Goal: Task Accomplishment & Management: Manage account settings

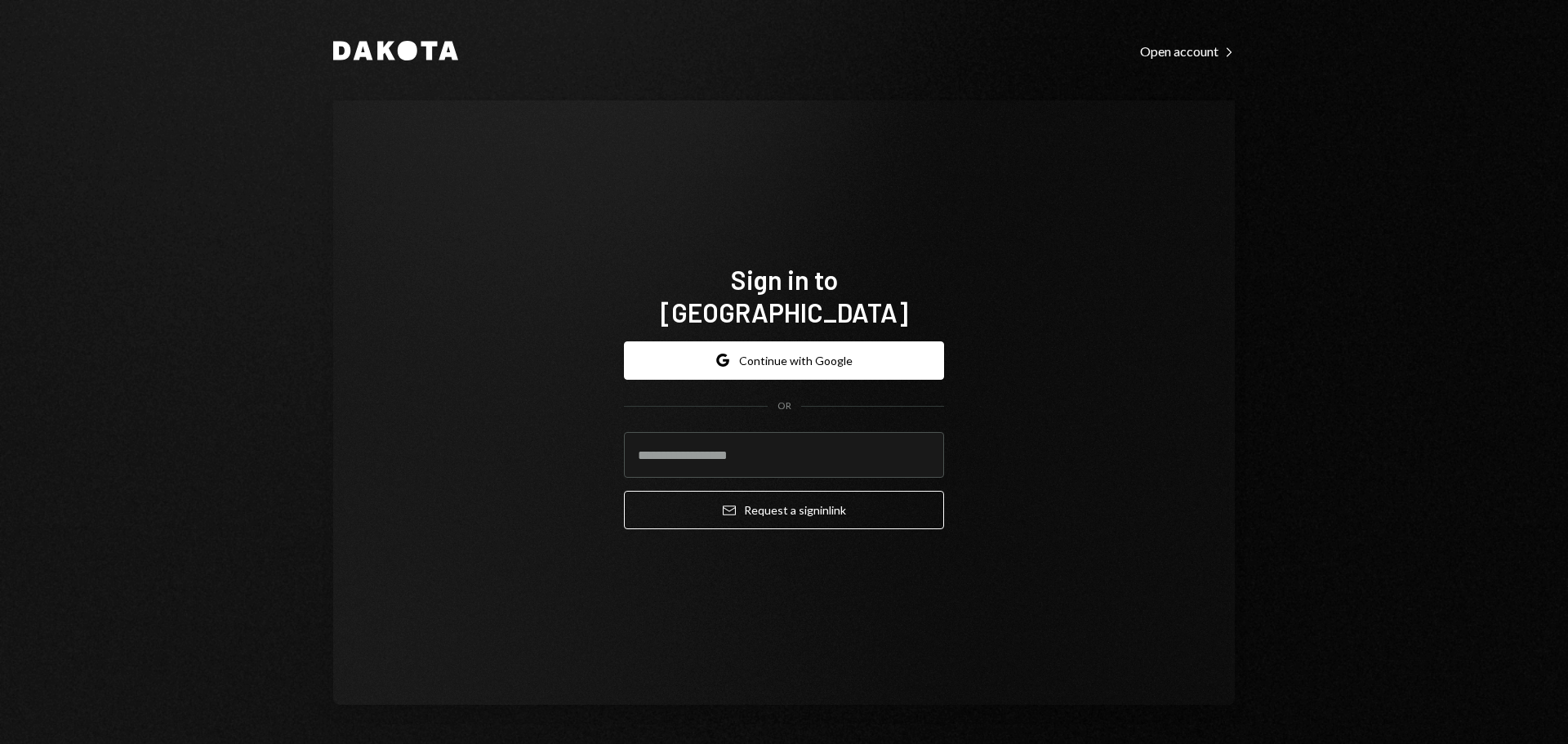
type input "**********"
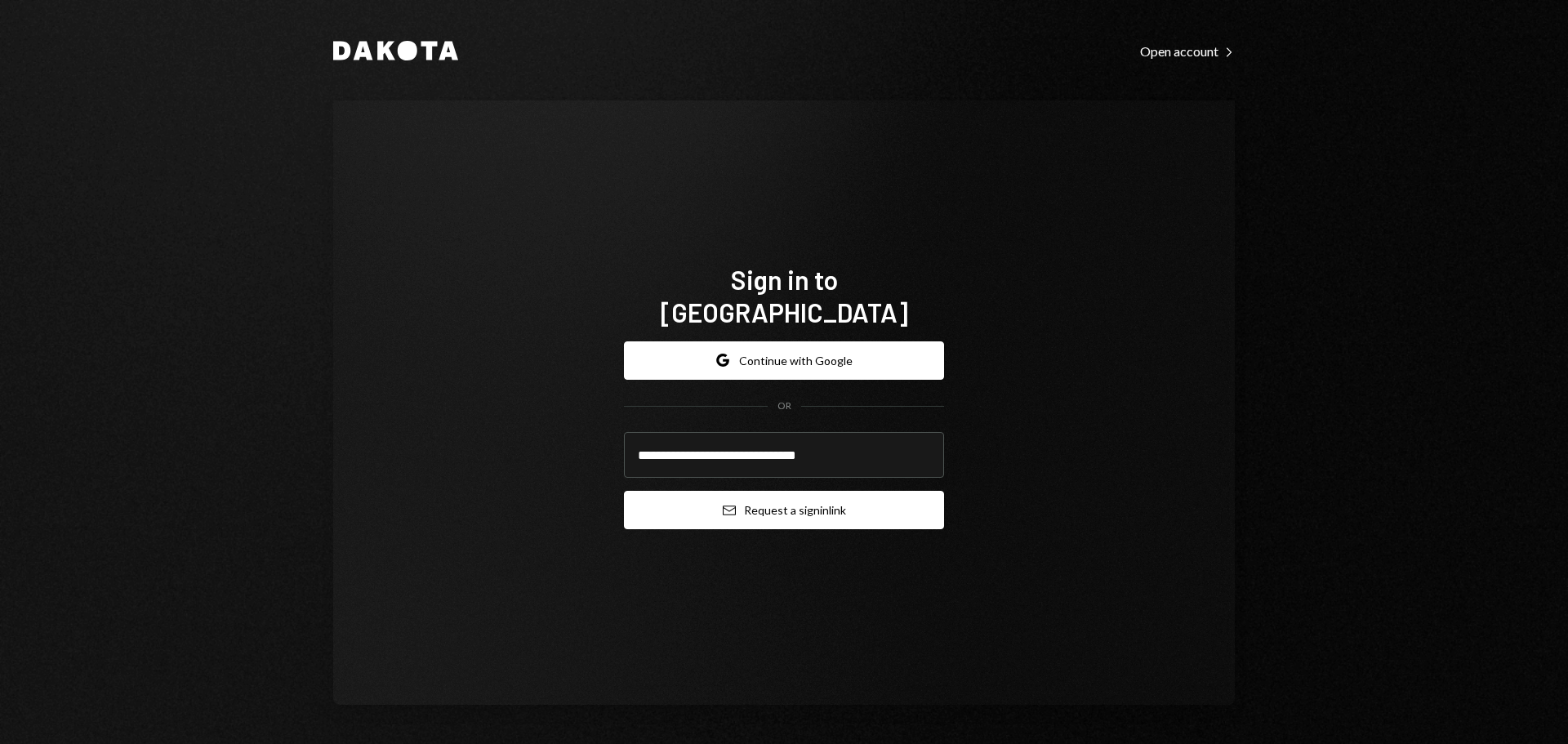
click at [728, 503] on icon "Email" at bounding box center [729, 509] width 13 height 13
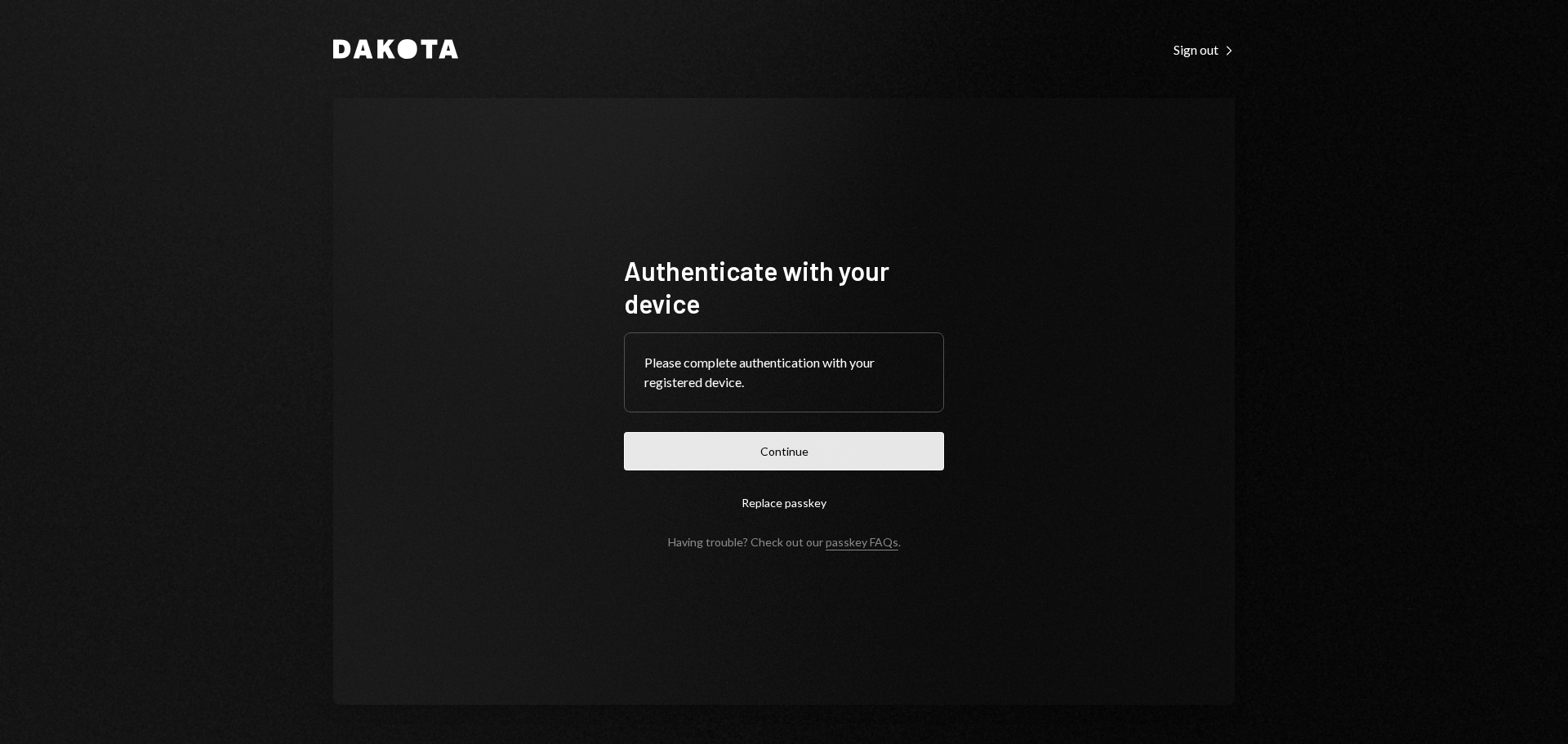
click at [801, 442] on button "Continue" at bounding box center [784, 451] width 320 height 39
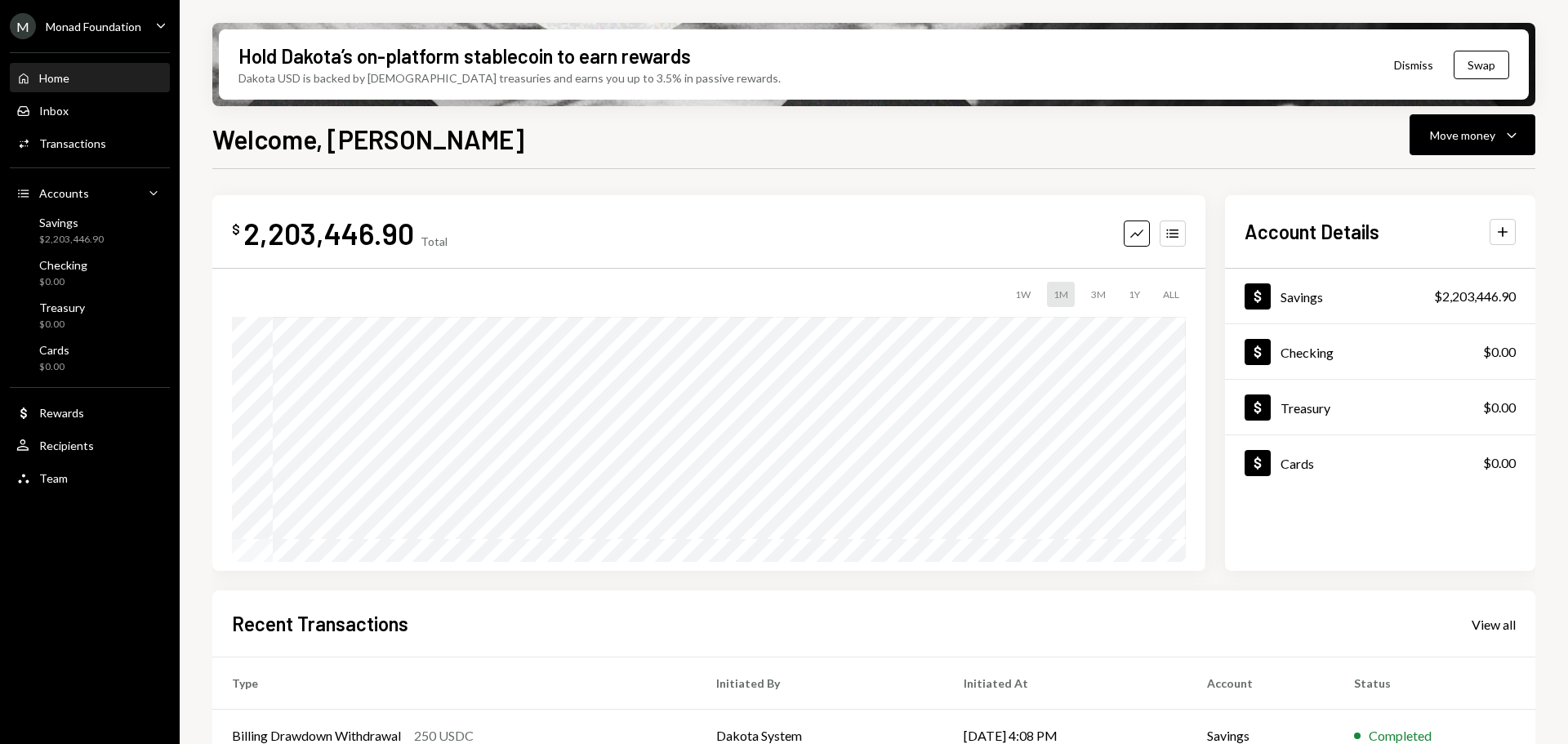
click at [104, 22] on div "Monad Foundation" at bounding box center [94, 26] width 95 height 13
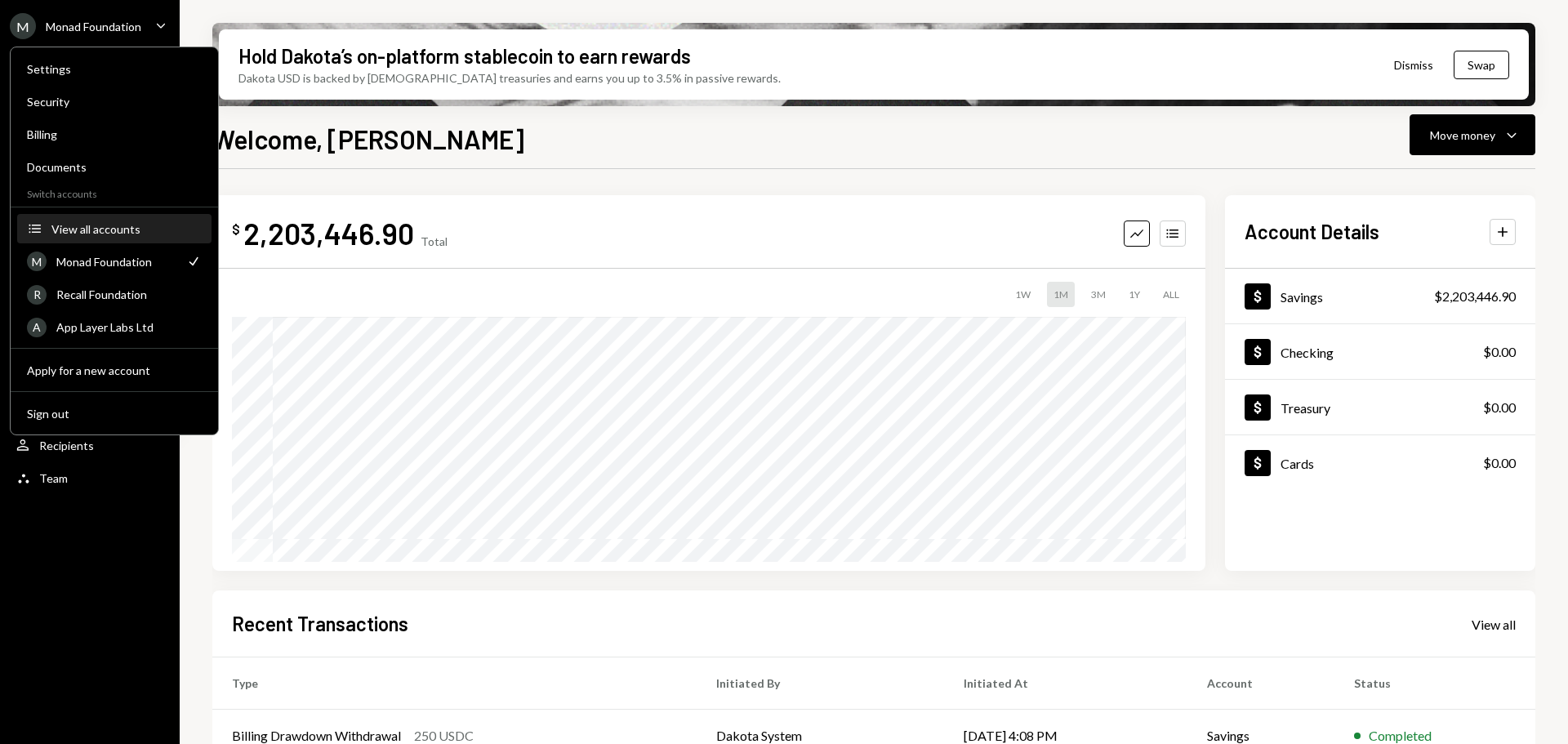
click at [97, 225] on div "View all accounts" at bounding box center [126, 228] width 150 height 13
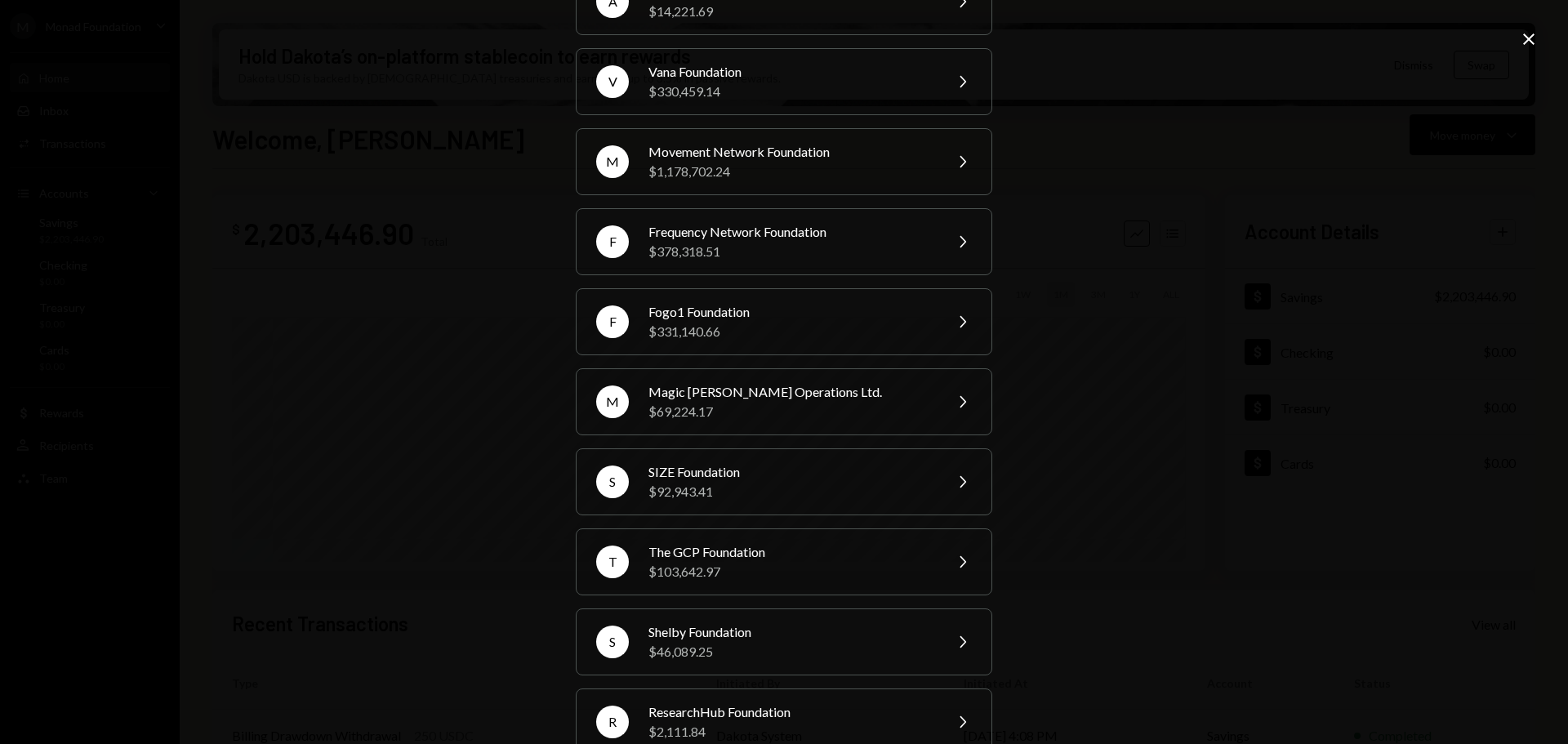
scroll to position [262, 0]
click at [743, 332] on div "$331,140.66" at bounding box center [790, 331] width 284 height 20
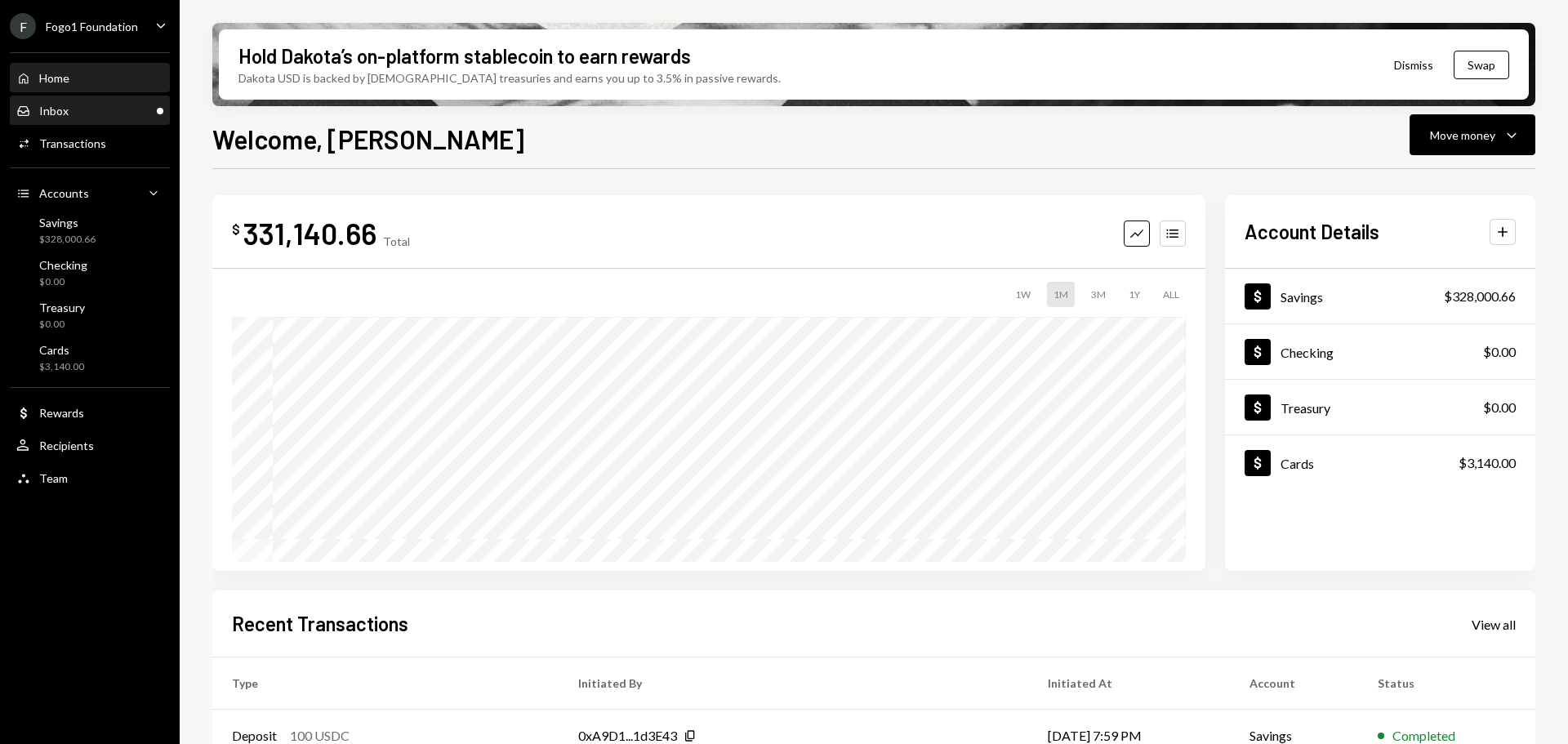
click at [99, 110] on div "Inbox Inbox" at bounding box center [90, 111] width 147 height 14
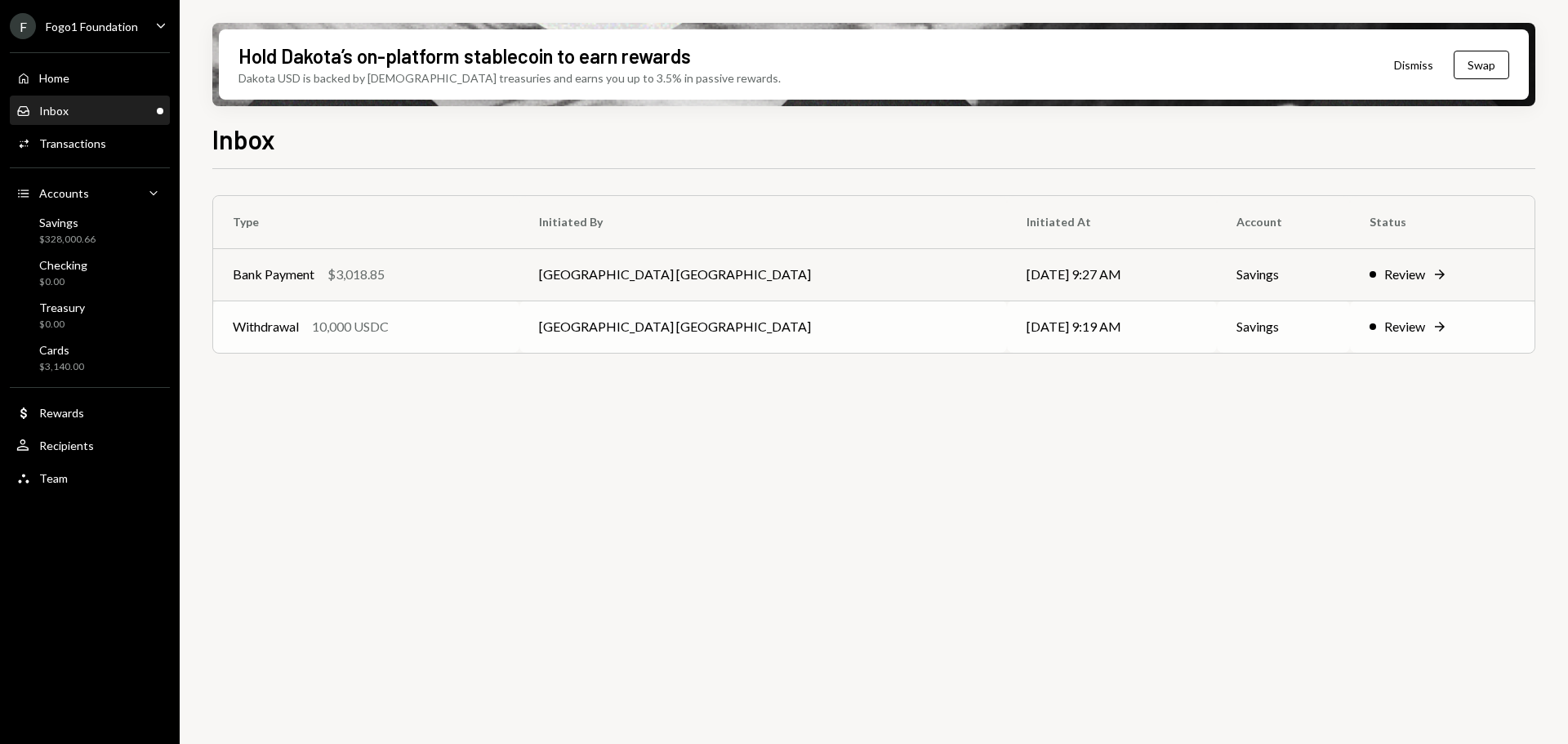
click at [479, 305] on td "Withdrawal 10,000 USDC" at bounding box center [366, 326] width 307 height 52
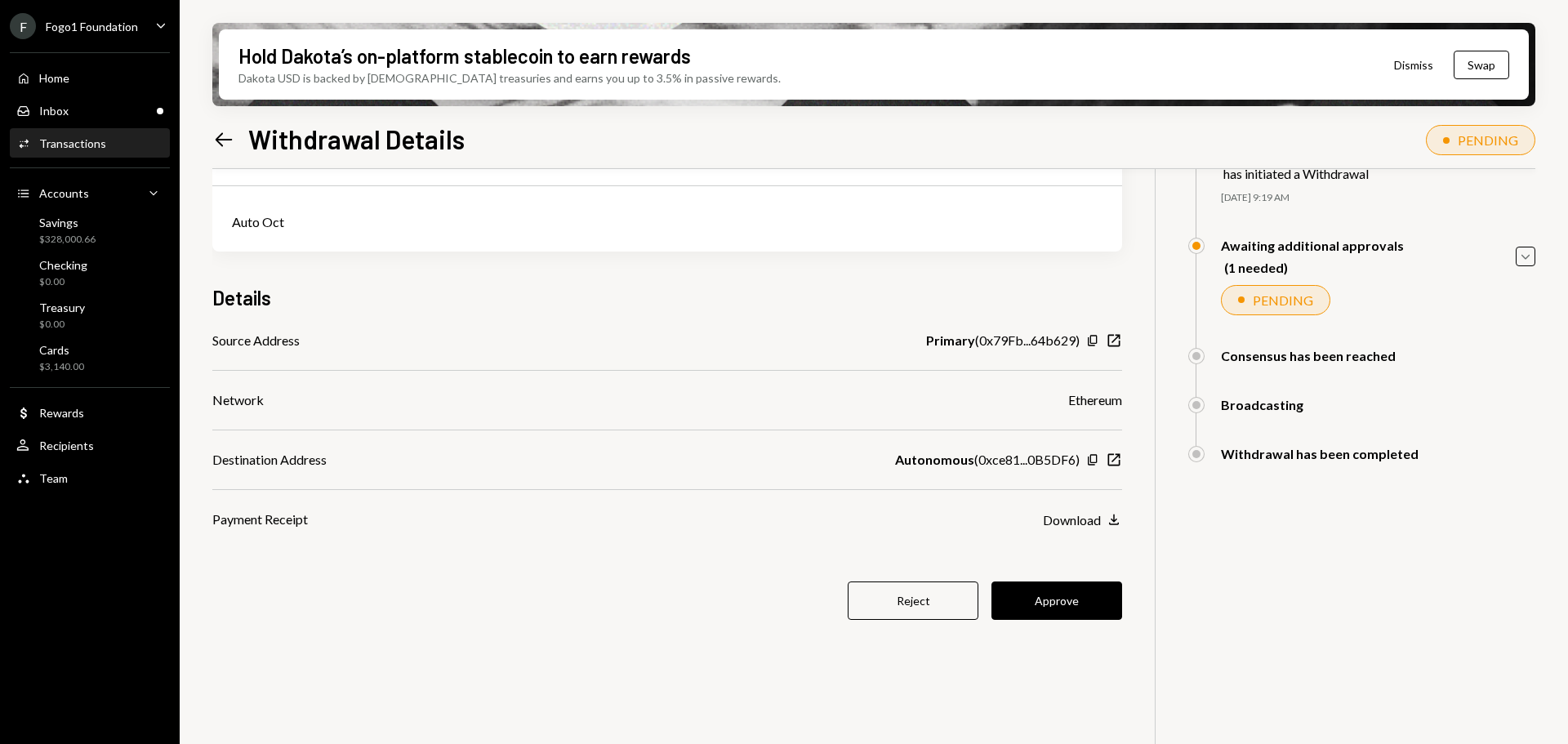
scroll to position [109, 0]
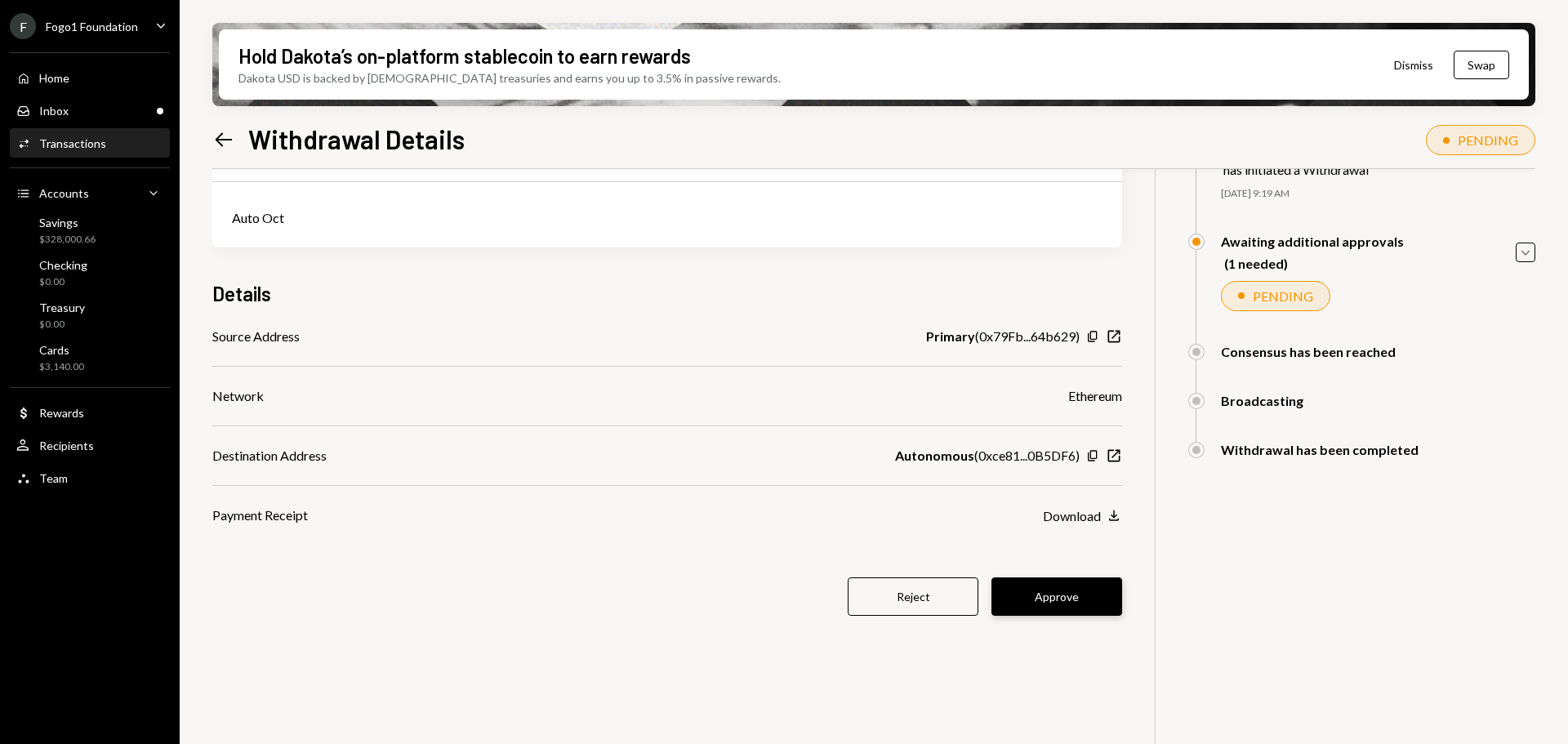
click at [1064, 593] on button "Approve" at bounding box center [1056, 596] width 130 height 39
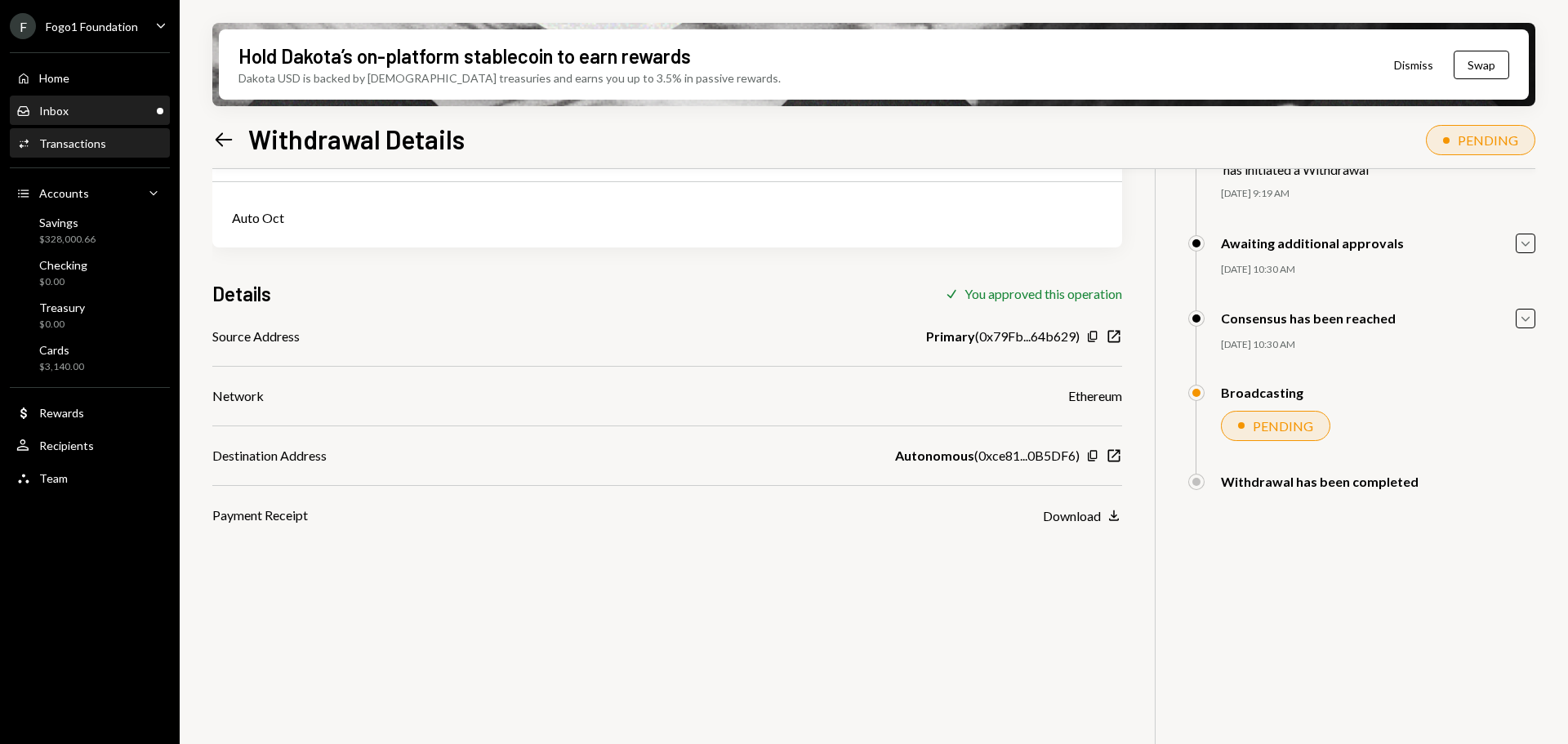
click at [106, 111] on div "Inbox Inbox" at bounding box center [90, 111] width 147 height 14
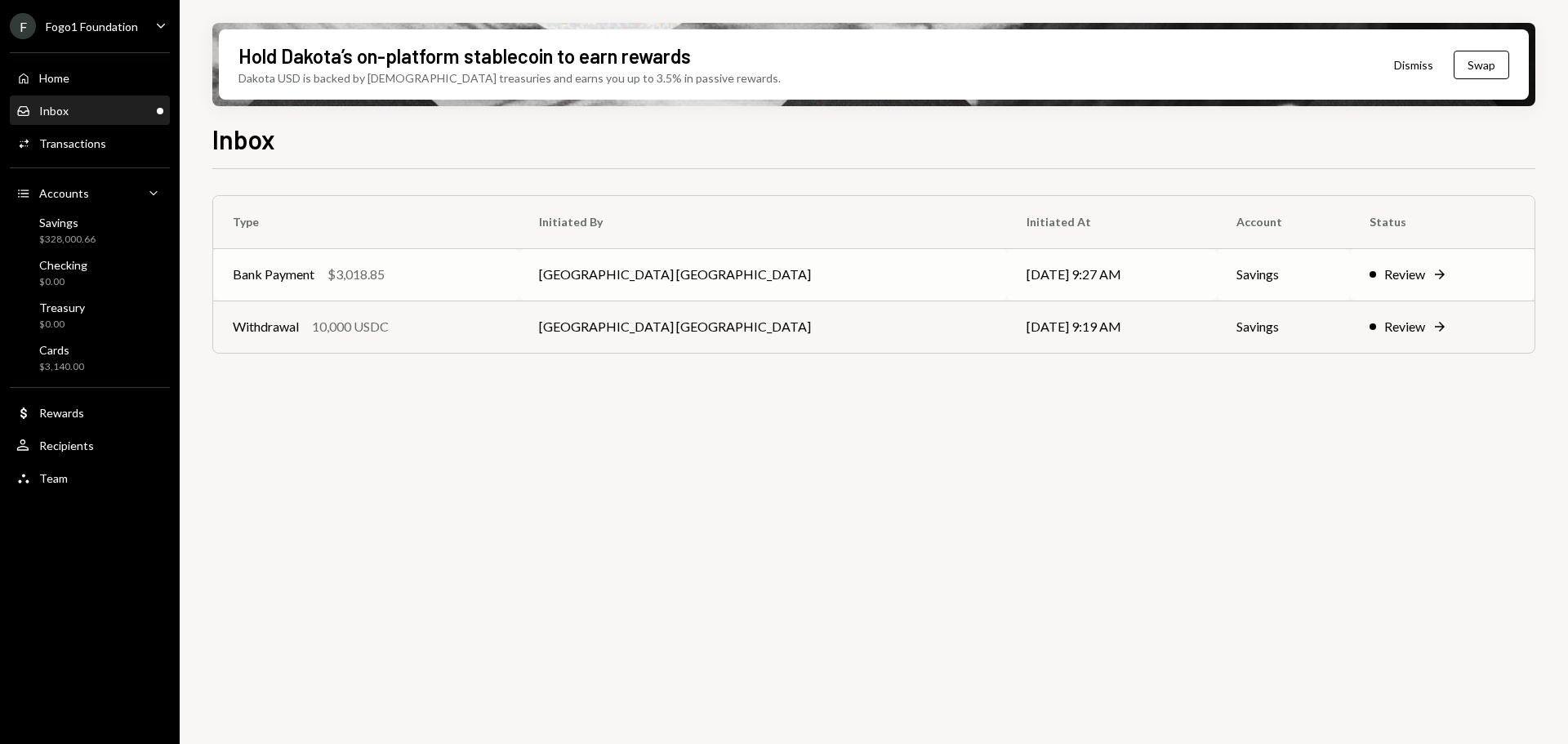
click at [460, 263] on td "Bank Payment $3,018.85" at bounding box center [366, 274] width 307 height 52
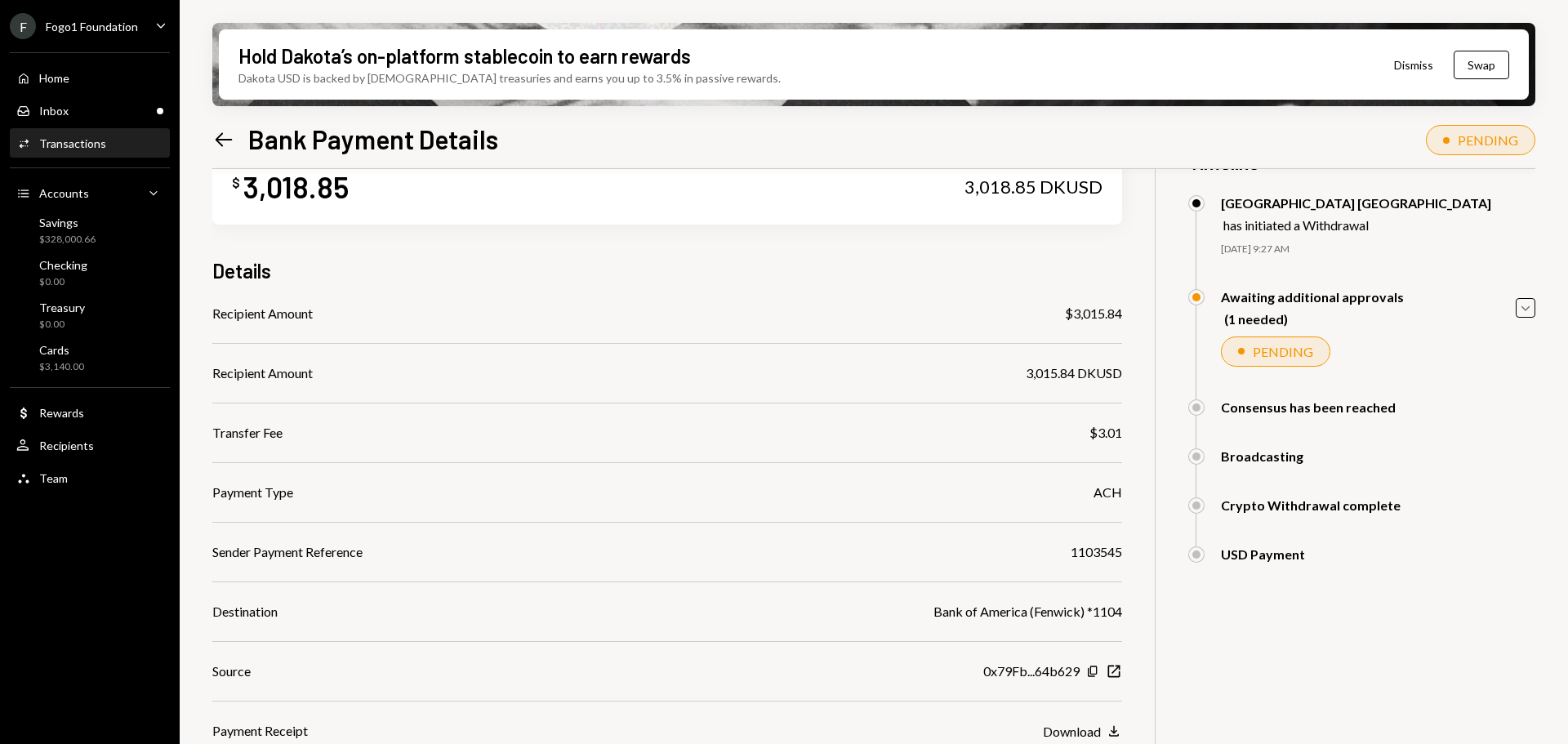
scroll to position [155, 0]
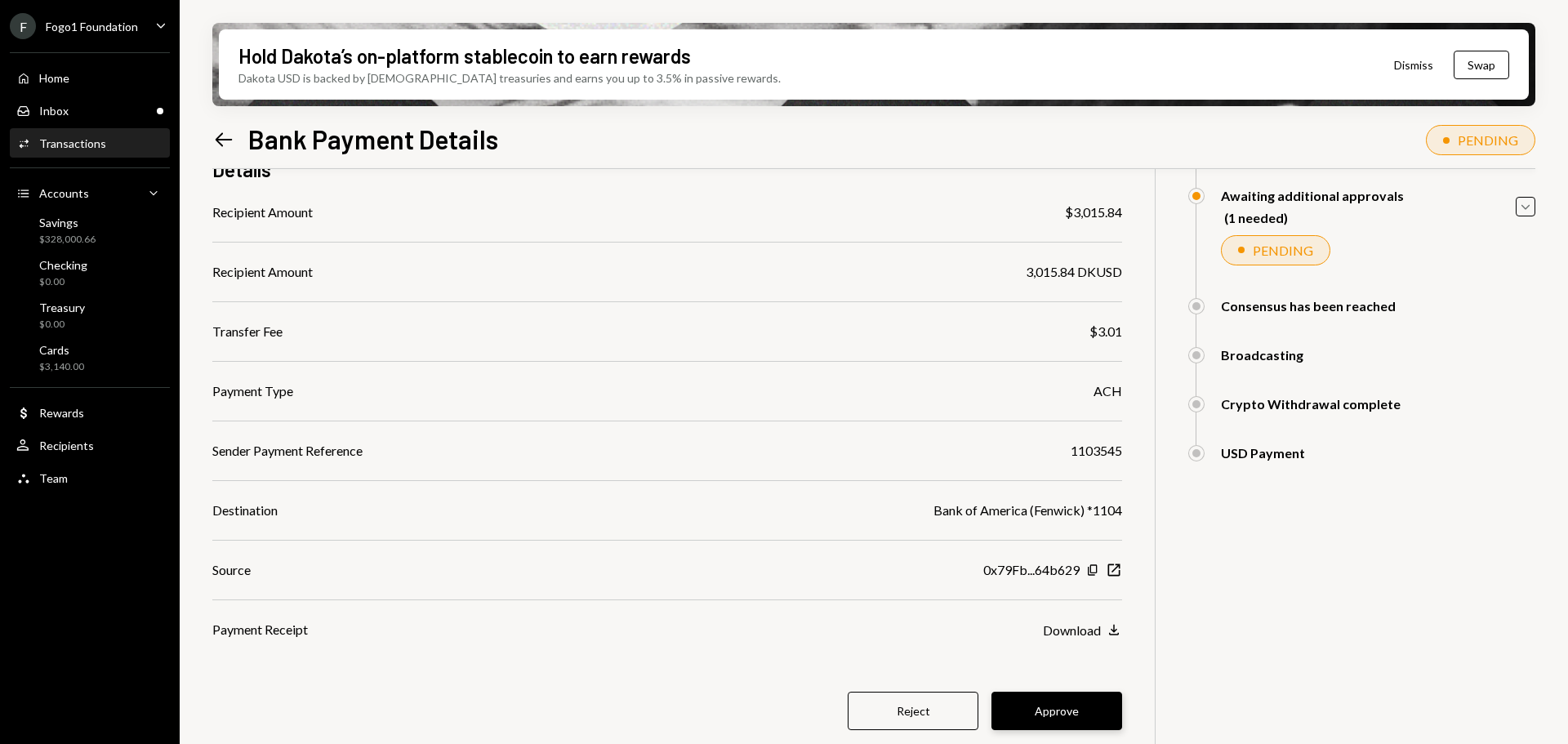
click at [1040, 708] on button "Approve" at bounding box center [1056, 710] width 130 height 39
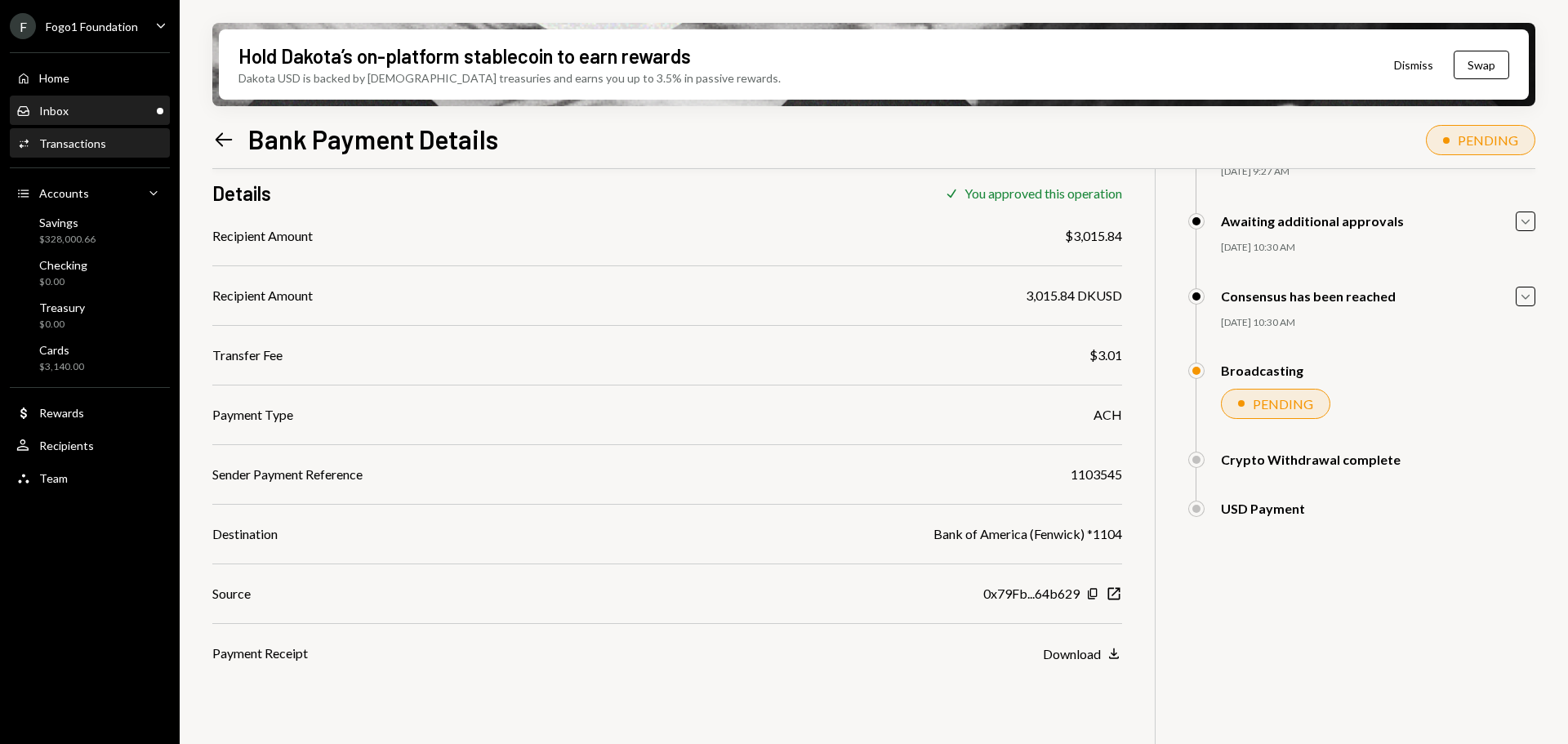
click at [96, 105] on div "Inbox Inbox" at bounding box center [90, 111] width 147 height 14
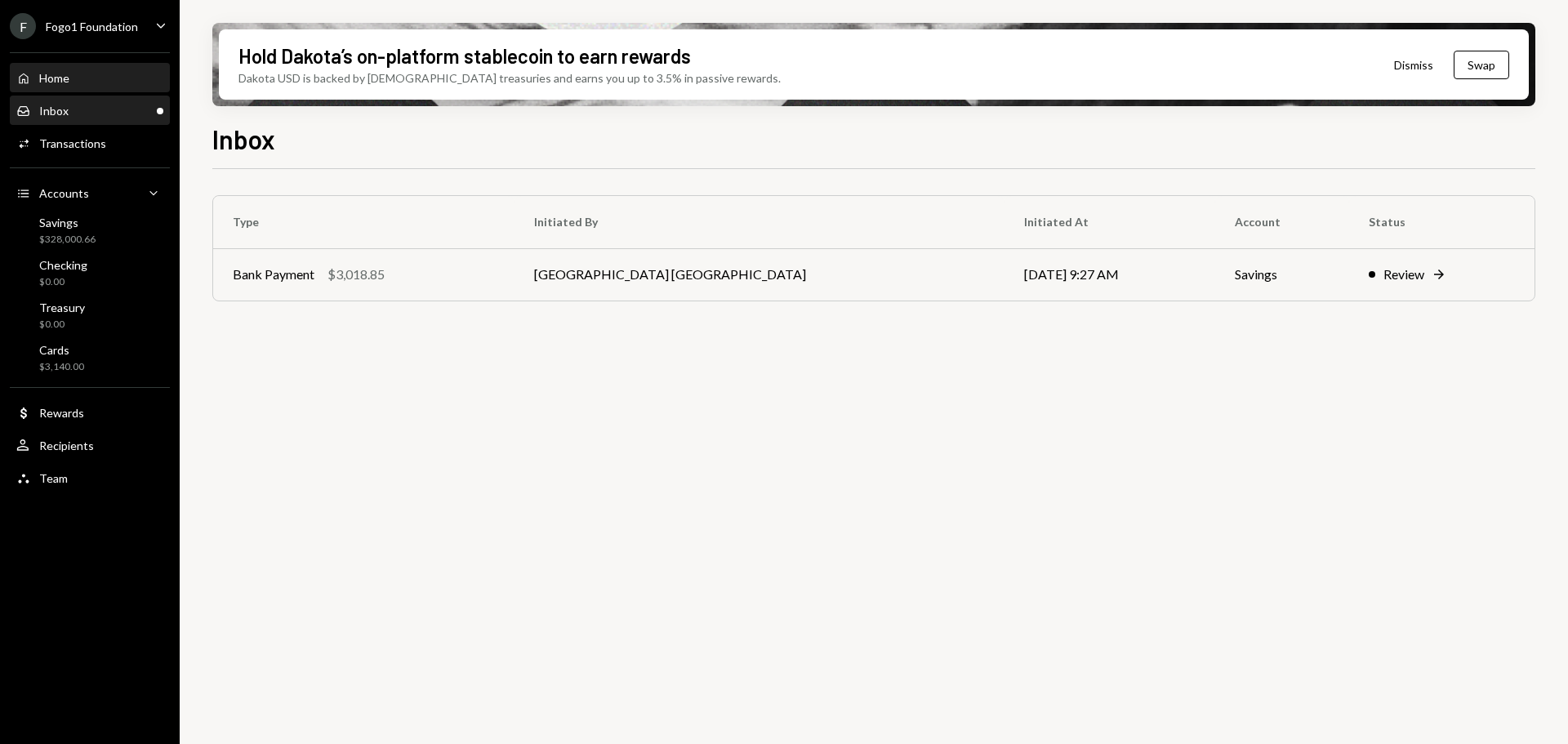
click at [87, 81] on div "Home Home" at bounding box center [90, 78] width 147 height 14
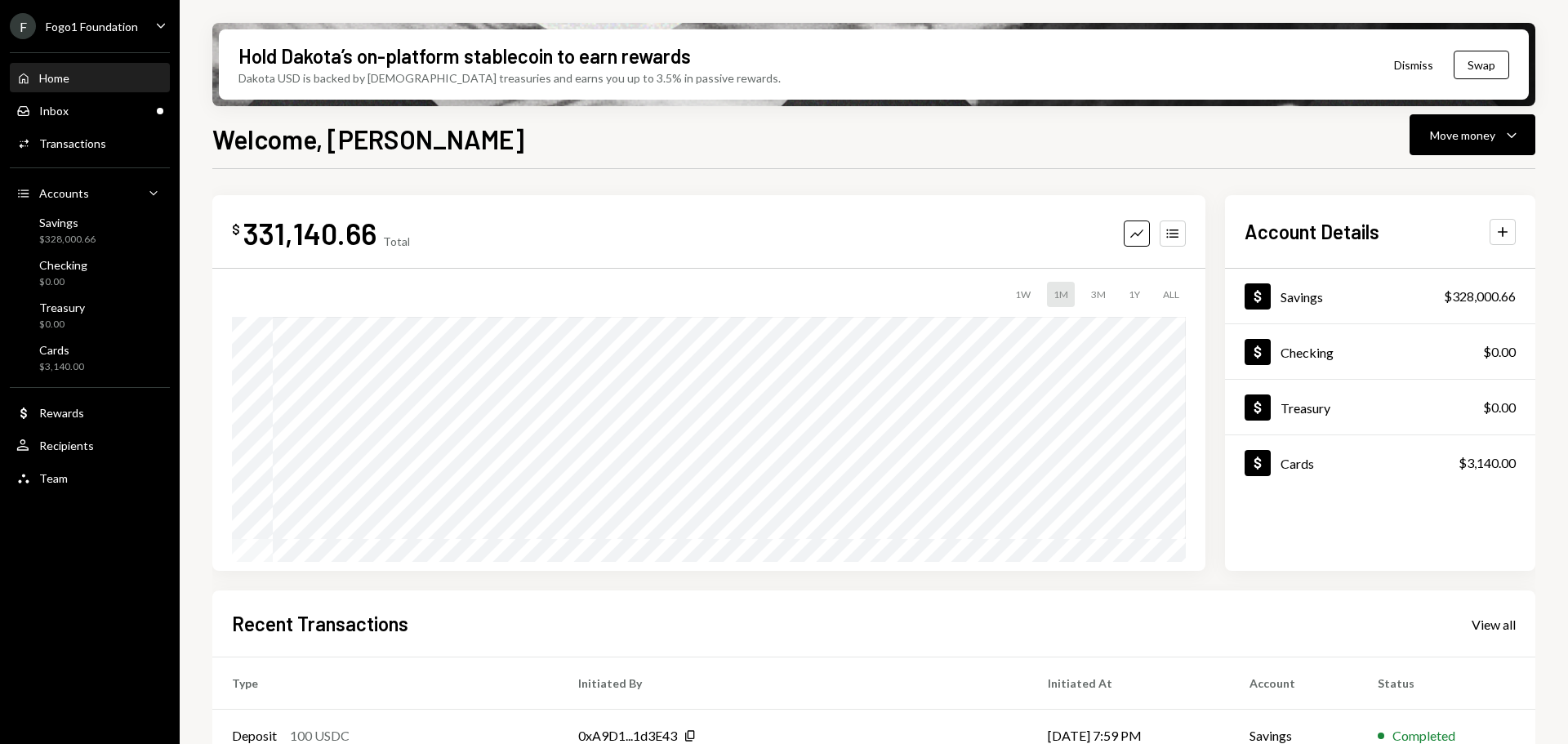
click at [139, 21] on div "F Fogo1 Foundation Caret Down" at bounding box center [90, 26] width 180 height 26
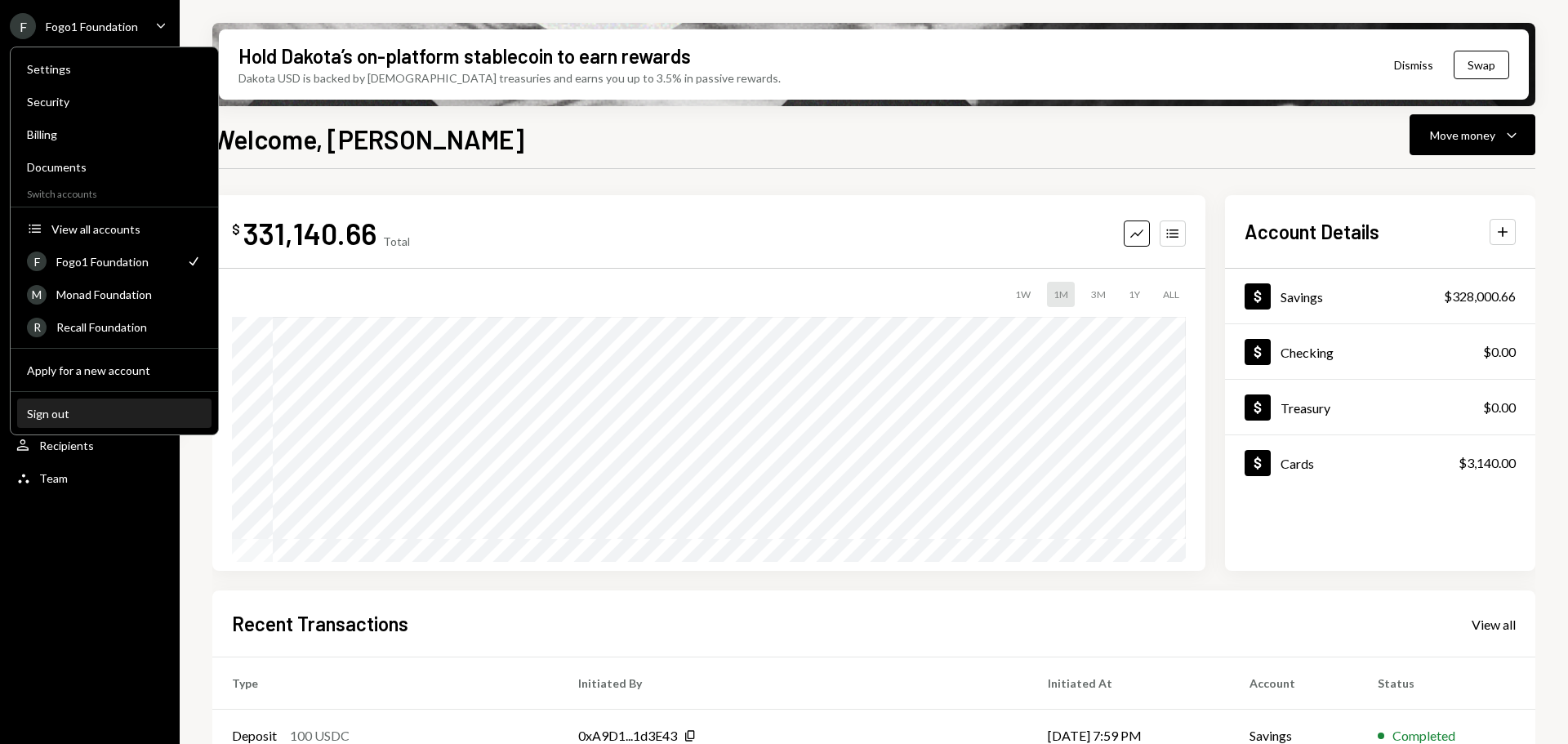
click at [120, 412] on div "Sign out" at bounding box center [114, 412] width 174 height 13
